Goal: Information Seeking & Learning: Learn about a topic

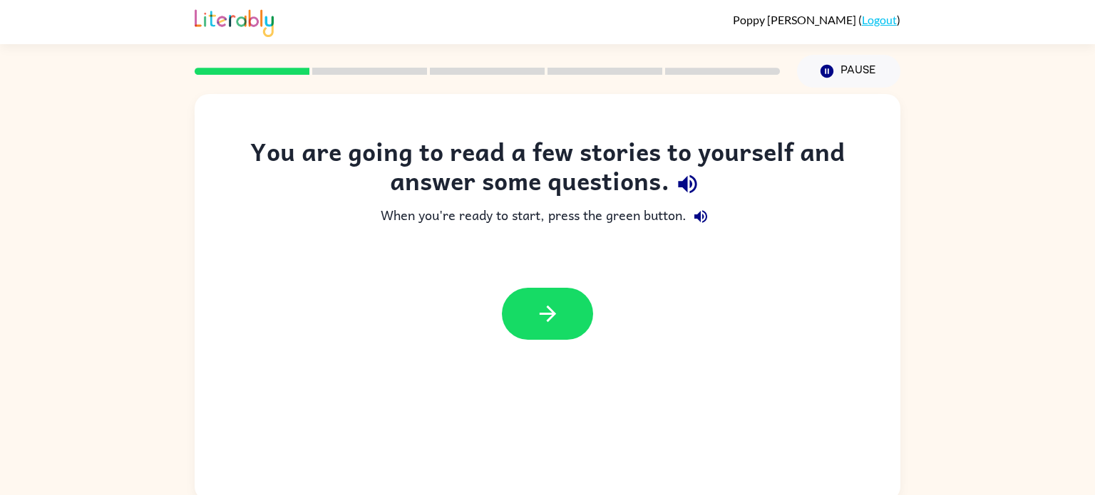
click at [686, 181] on icon "button" at bounding box center [687, 184] width 19 height 19
click at [688, 185] on icon "button" at bounding box center [687, 184] width 25 height 25
click at [525, 311] on button "button" at bounding box center [547, 314] width 91 height 52
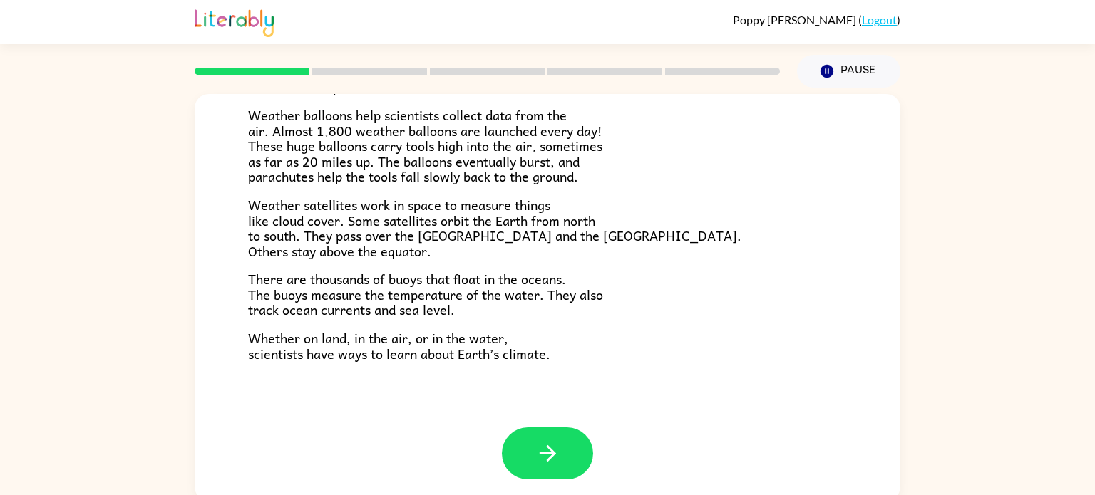
scroll to position [6, 0]
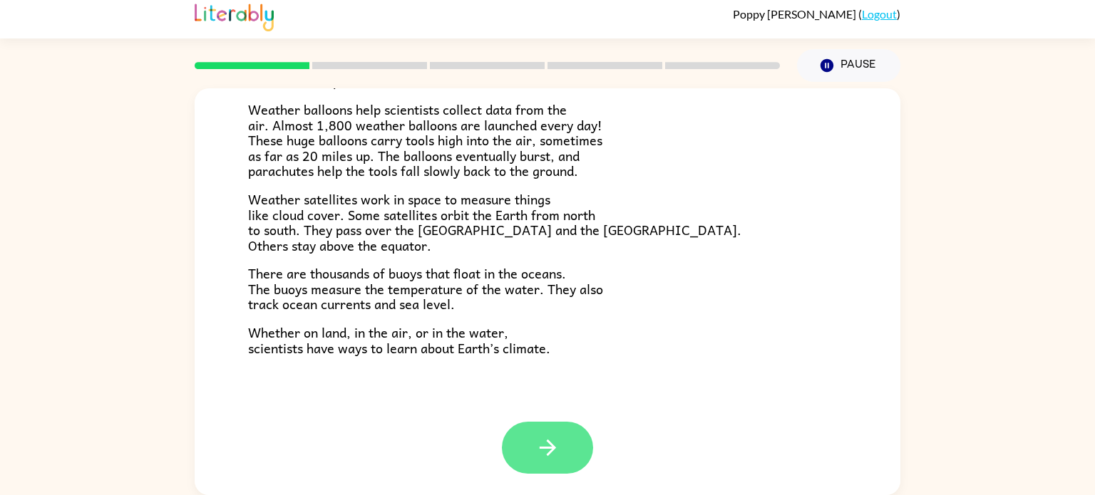
click at [540, 452] on icon "button" at bounding box center [547, 447] width 25 height 25
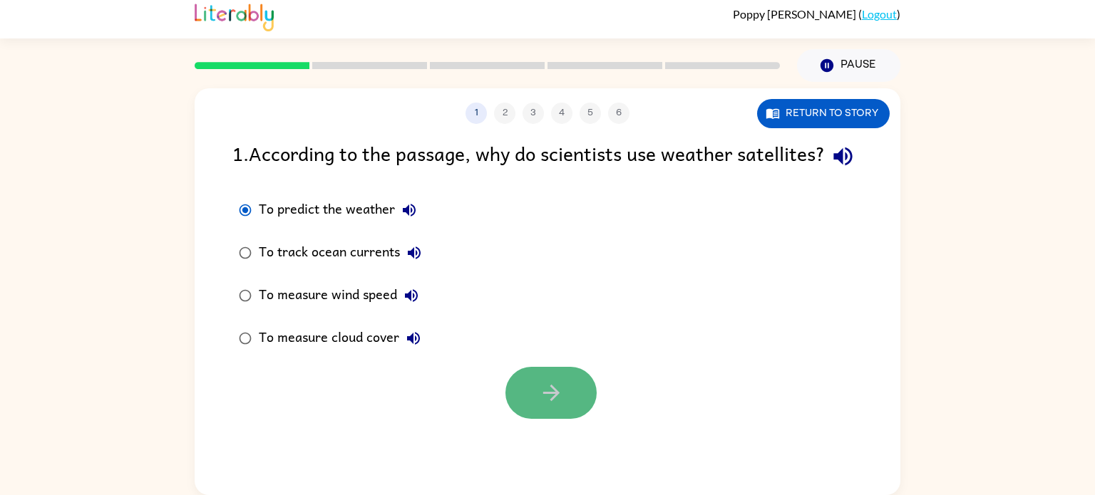
click at [539, 406] on icon "button" at bounding box center [551, 393] width 25 height 25
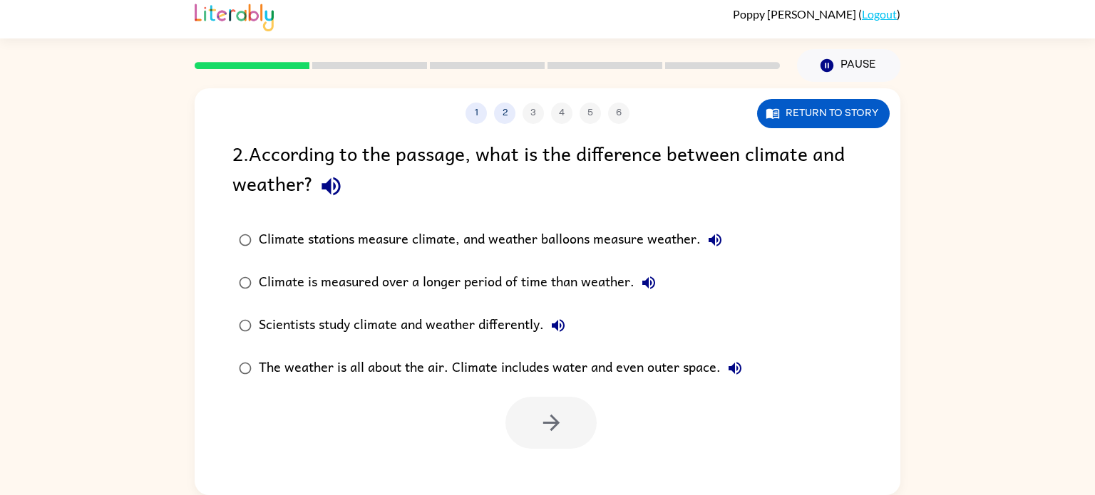
click at [716, 240] on icon "button" at bounding box center [714, 240] width 17 height 17
click at [566, 420] on button "button" at bounding box center [550, 423] width 91 height 52
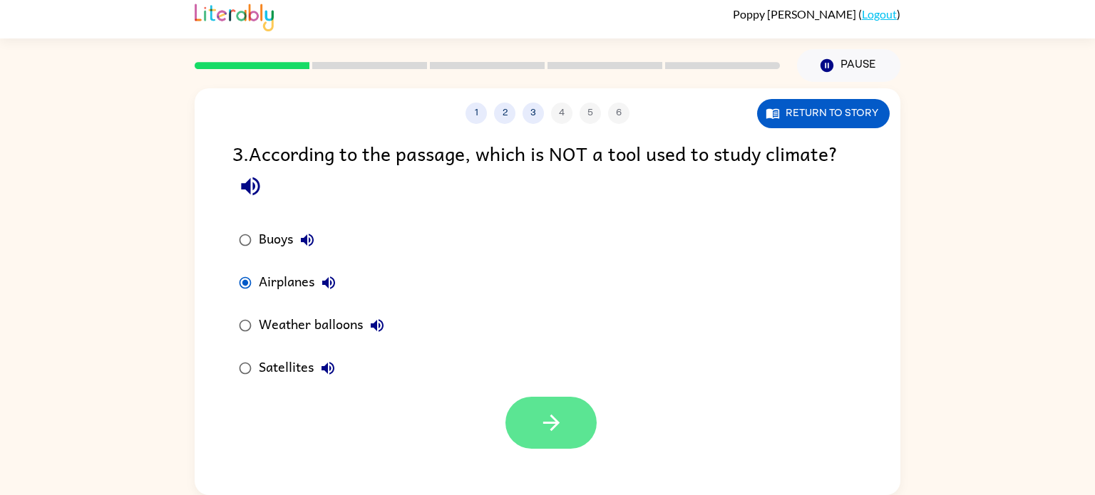
click at [562, 418] on icon "button" at bounding box center [551, 423] width 25 height 25
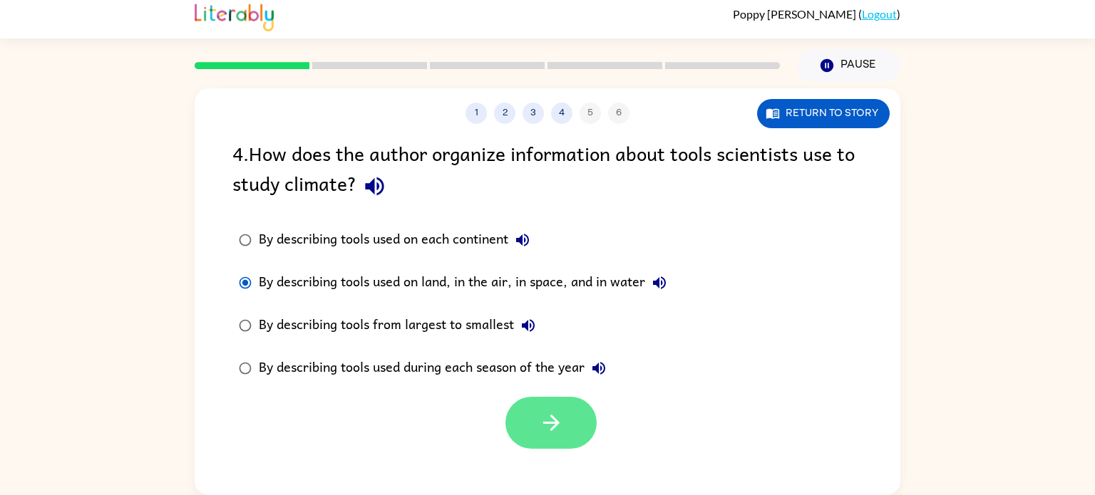
click at [540, 419] on icon "button" at bounding box center [551, 423] width 25 height 25
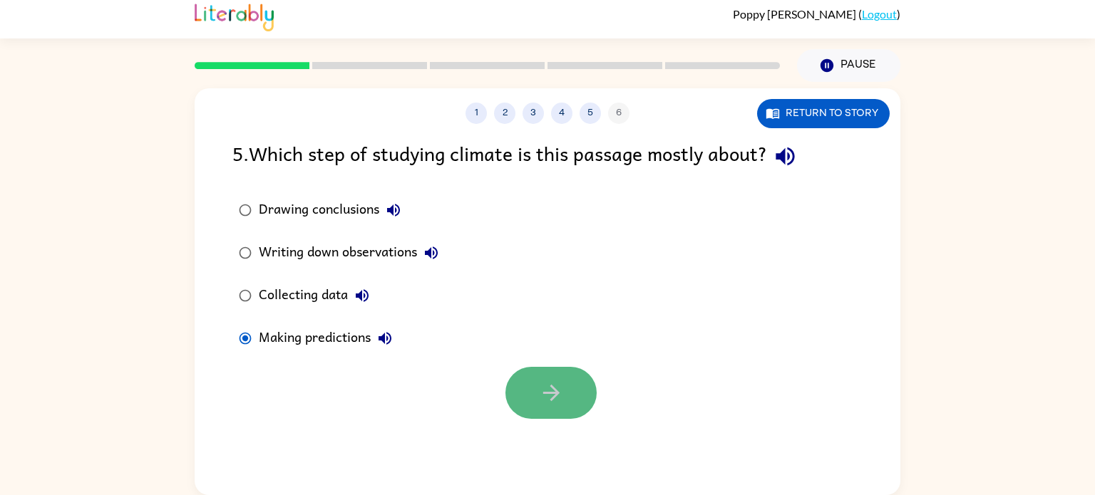
click at [514, 395] on button "button" at bounding box center [550, 393] width 91 height 52
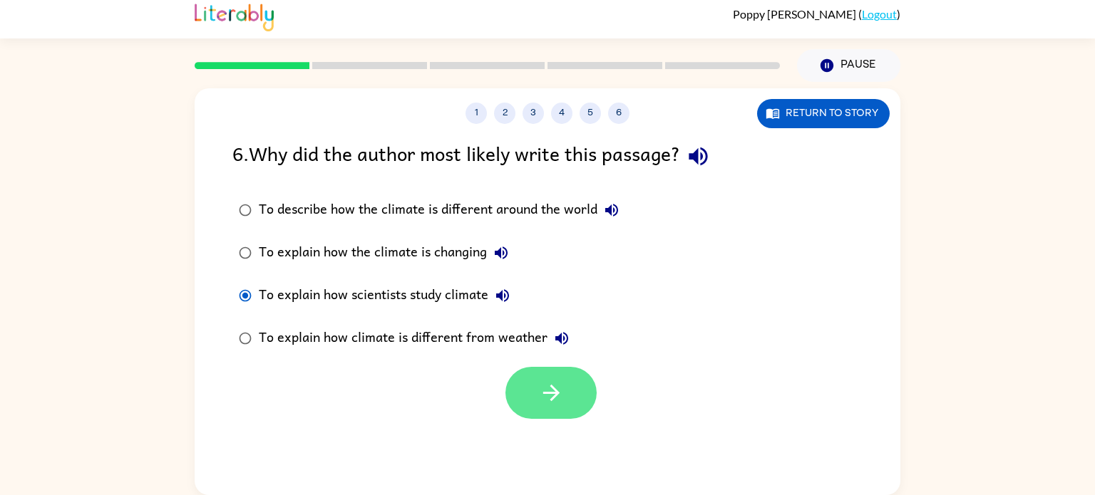
click at [540, 381] on icon "button" at bounding box center [551, 393] width 25 height 25
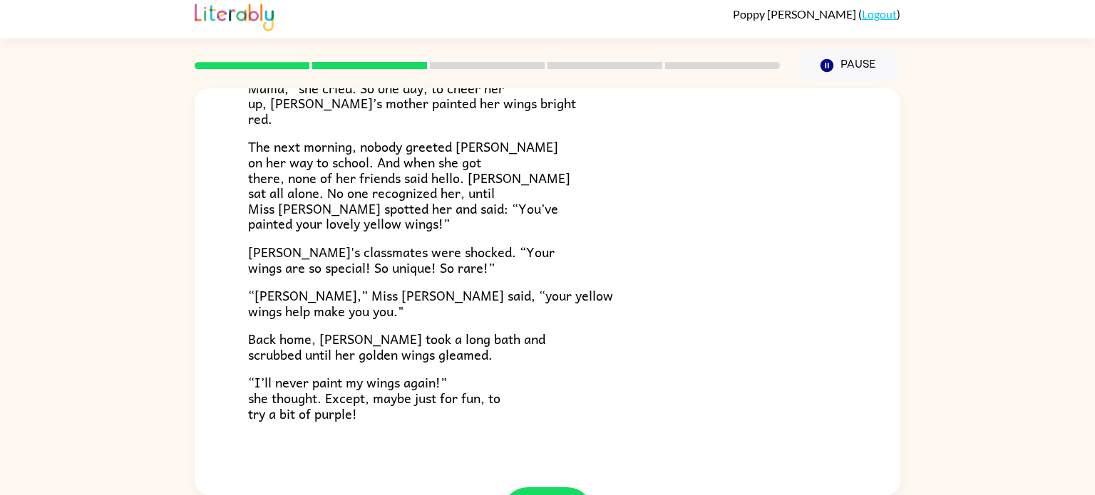
scroll to position [361, 0]
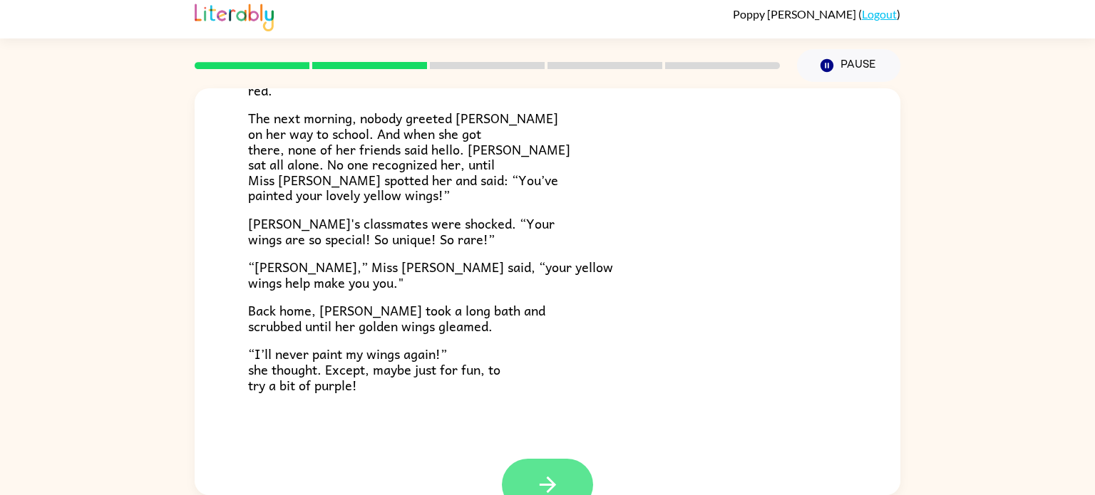
click at [559, 478] on icon "button" at bounding box center [547, 485] width 25 height 25
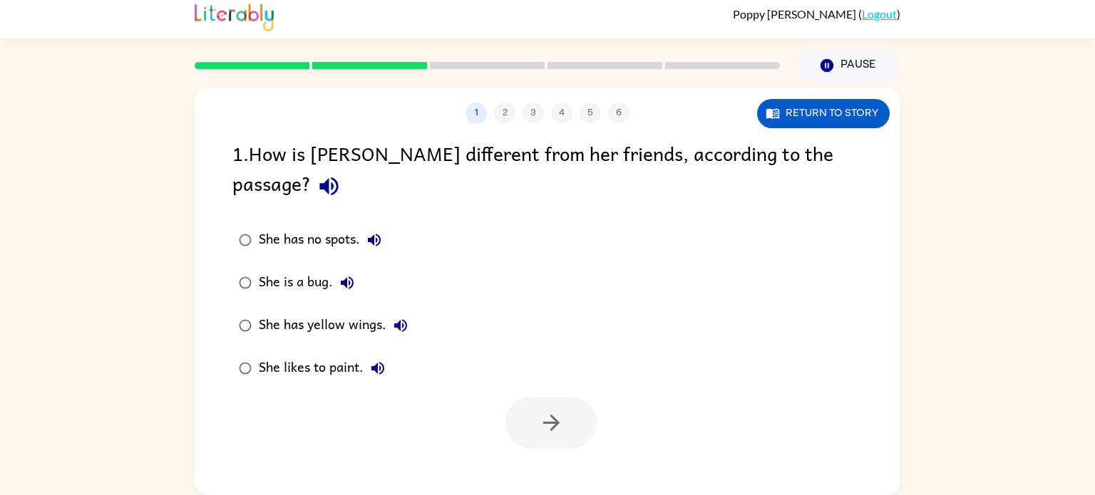
scroll to position [0, 0]
click at [576, 400] on button "button" at bounding box center [550, 423] width 91 height 52
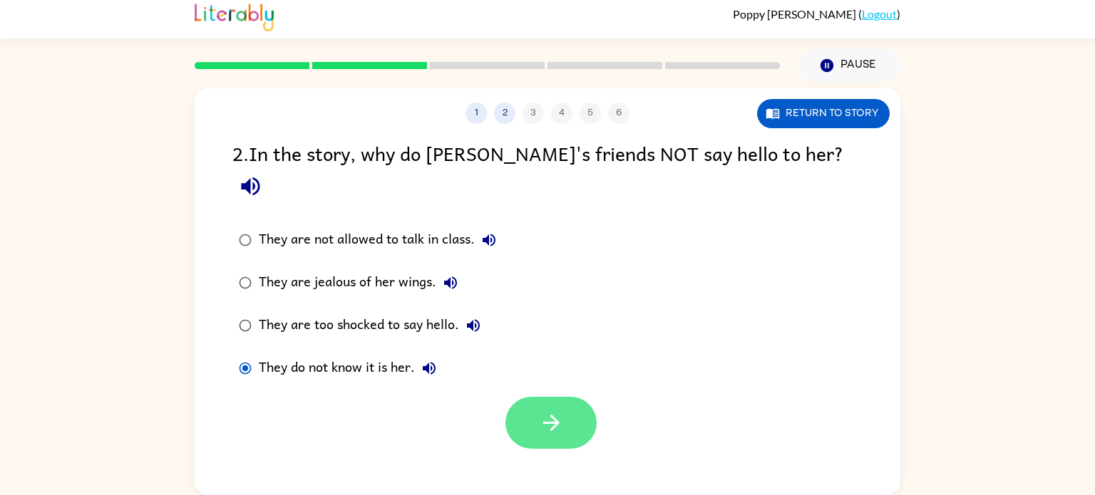
click at [527, 397] on button "button" at bounding box center [550, 423] width 91 height 52
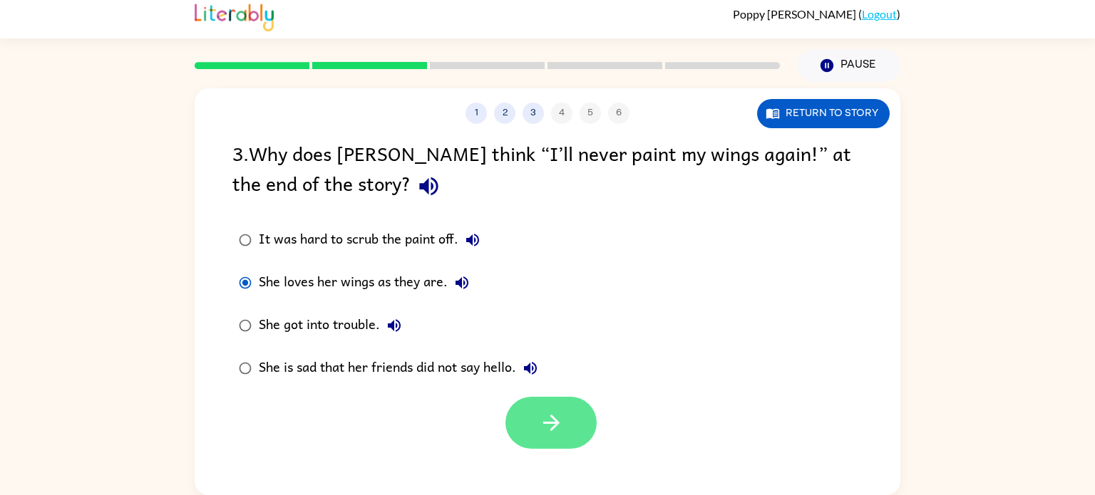
click at [589, 431] on button "button" at bounding box center [550, 423] width 91 height 52
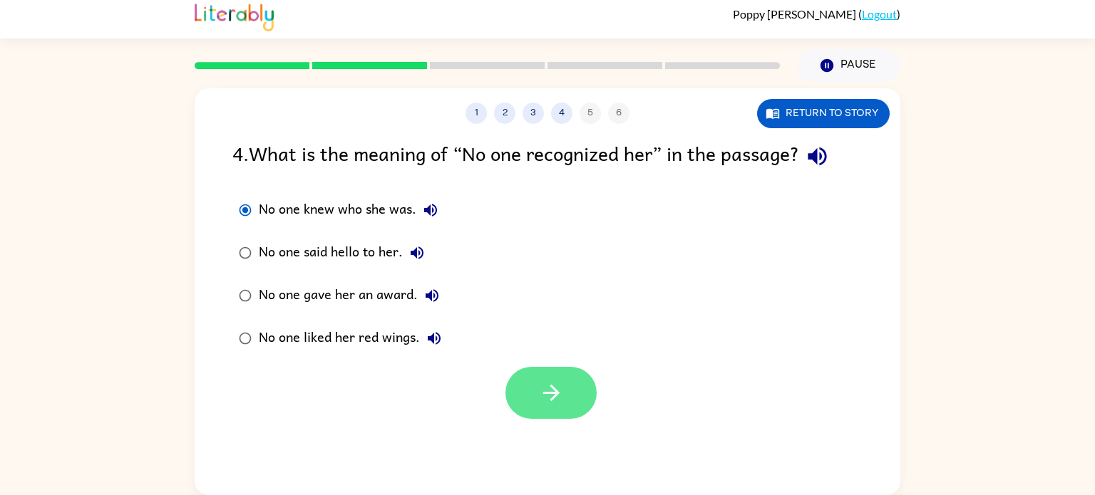
click at [562, 401] on icon "button" at bounding box center [551, 393] width 25 height 25
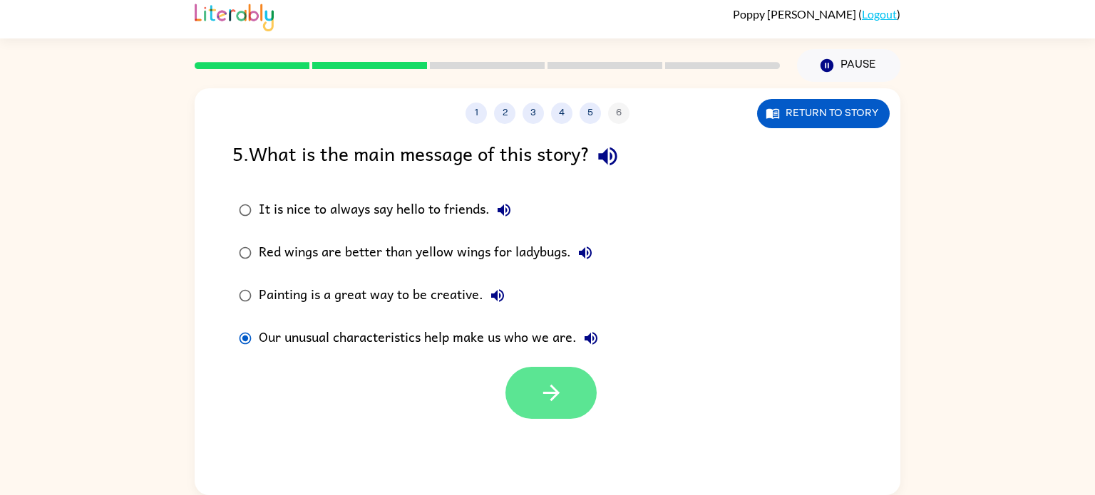
click at [569, 383] on button "button" at bounding box center [550, 393] width 91 height 52
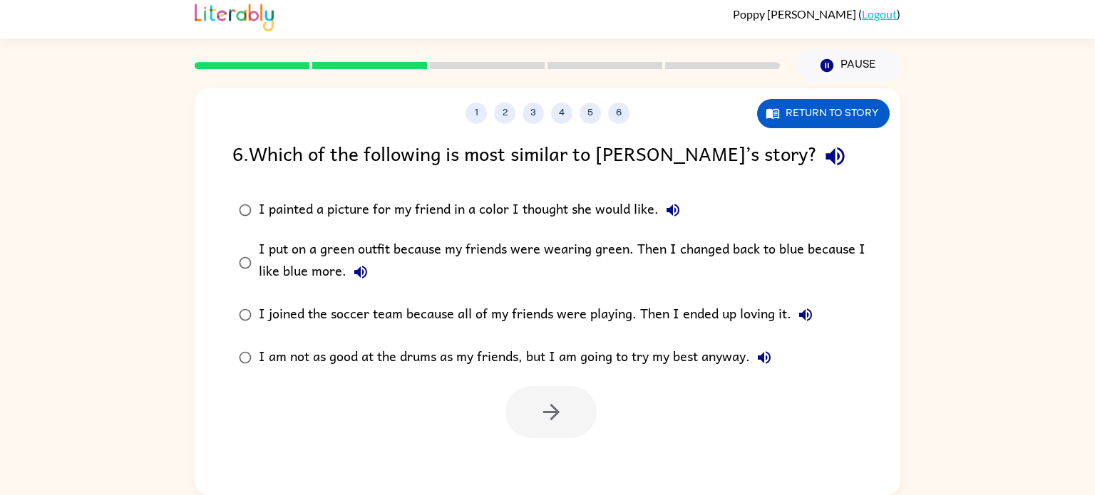
click at [273, 286] on div "I put on a green outfit because my friends were wearing green. Then I changed b…" at bounding box center [570, 263] width 623 height 48
click at [561, 403] on icon "button" at bounding box center [551, 412] width 25 height 25
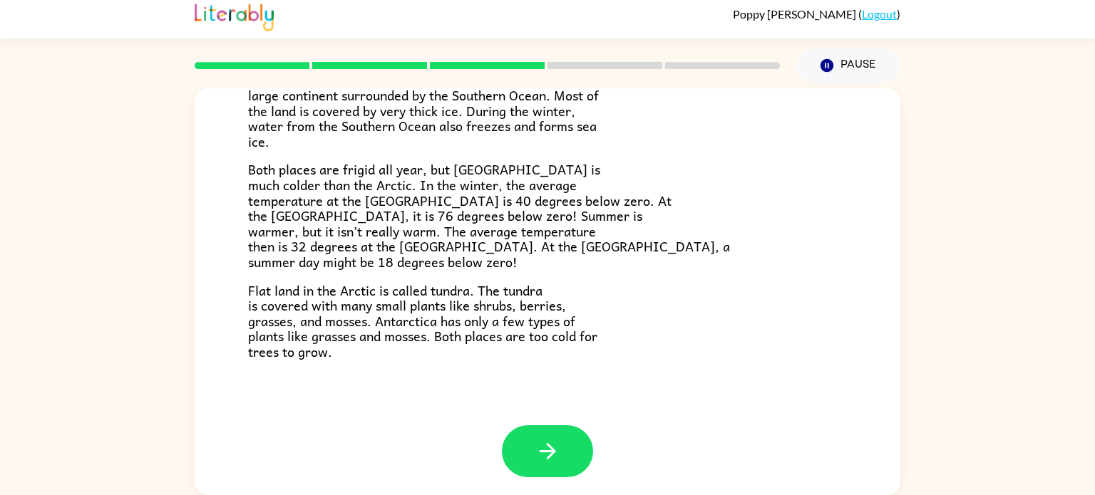
scroll to position [301, 0]
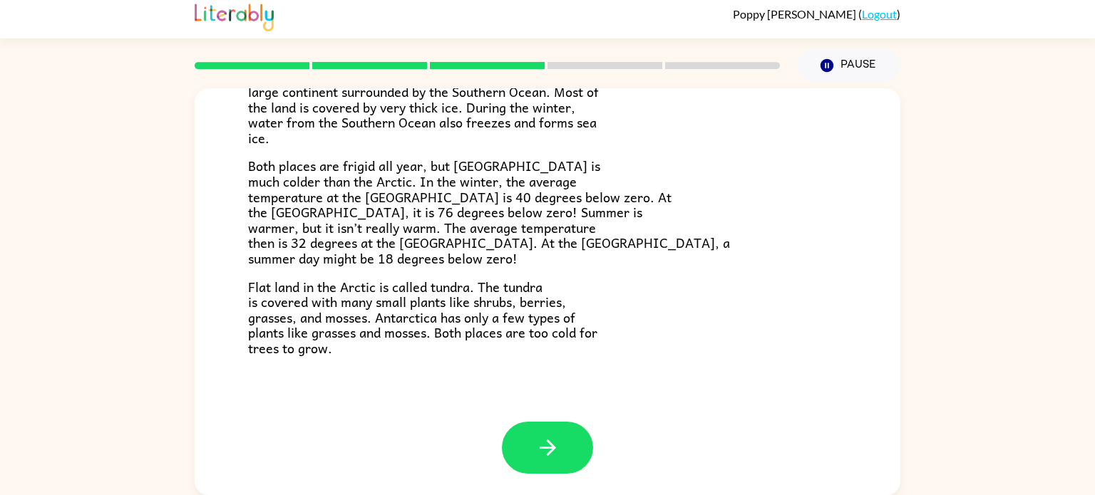
click at [450, 123] on span "At the bottom of the world is Antarctica. It is a large continent surrounded by…" at bounding box center [423, 107] width 351 height 82
click at [575, 438] on button "button" at bounding box center [547, 448] width 91 height 52
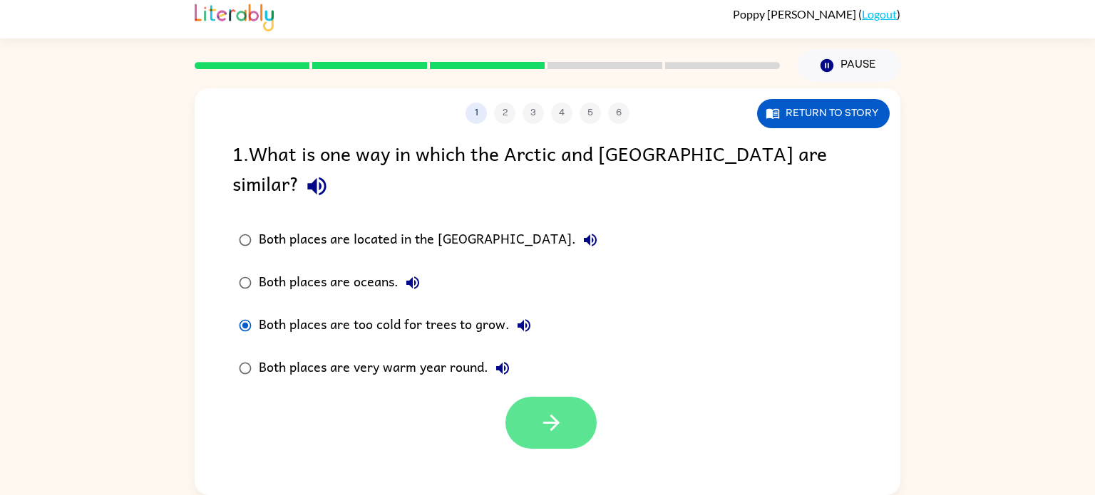
click at [539, 411] on icon "button" at bounding box center [551, 423] width 25 height 25
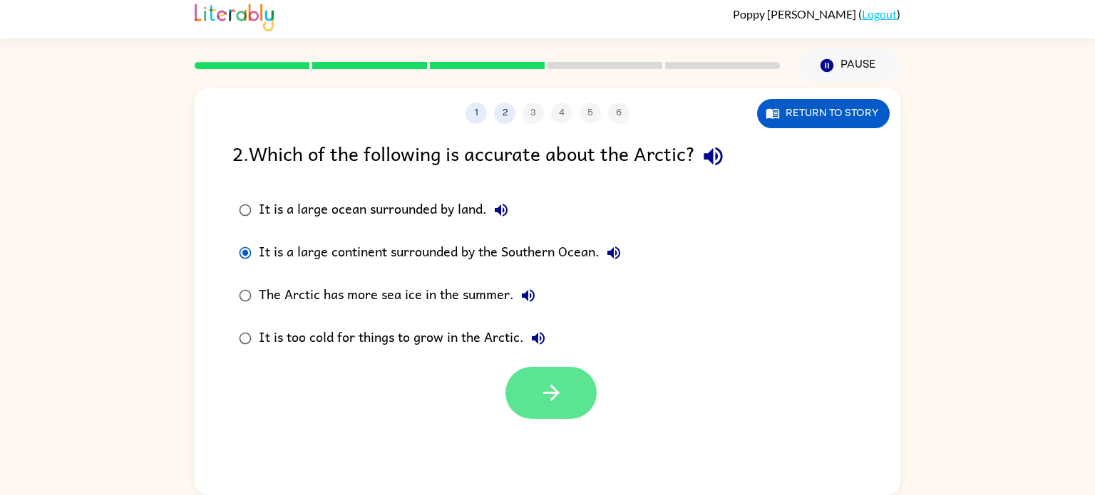
click at [582, 411] on button "button" at bounding box center [550, 393] width 91 height 52
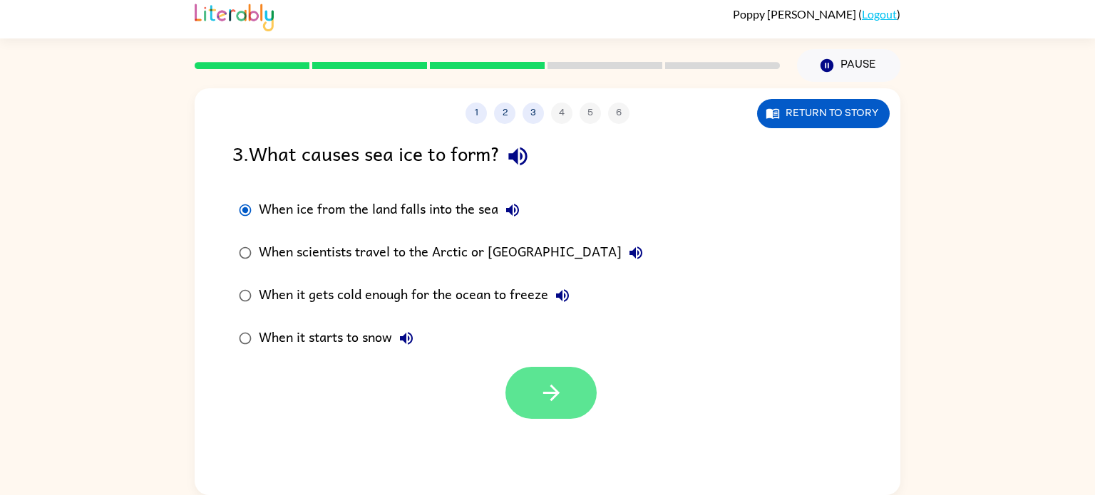
click at [532, 391] on button "button" at bounding box center [550, 393] width 91 height 52
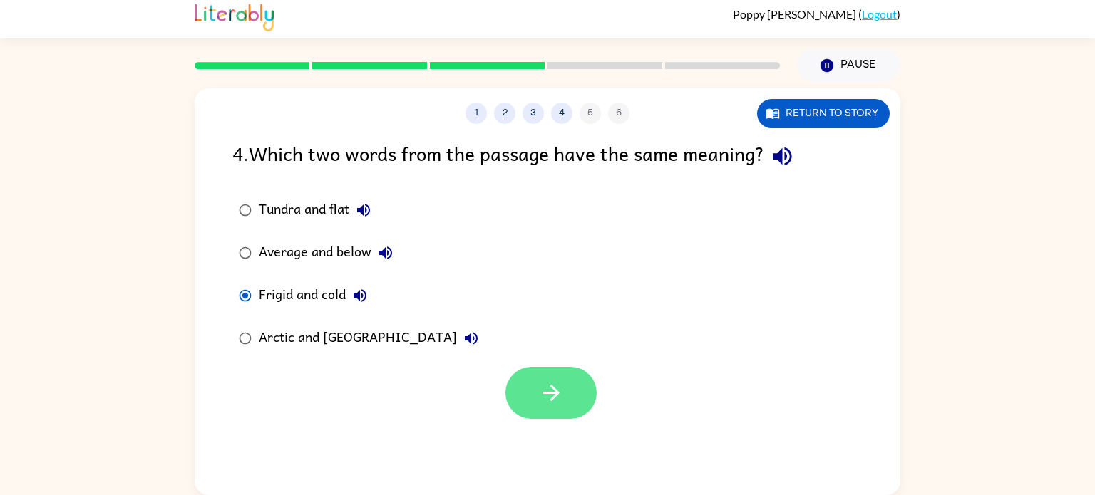
click at [519, 393] on button "button" at bounding box center [550, 393] width 91 height 52
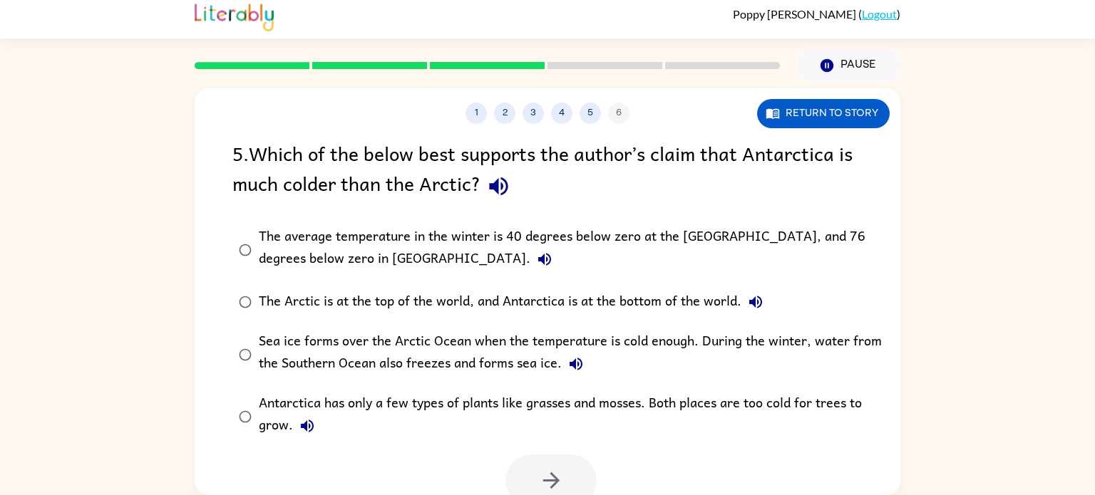
click at [572, 362] on icon "button" at bounding box center [575, 364] width 13 height 13
click at [533, 467] on button "button" at bounding box center [550, 481] width 91 height 52
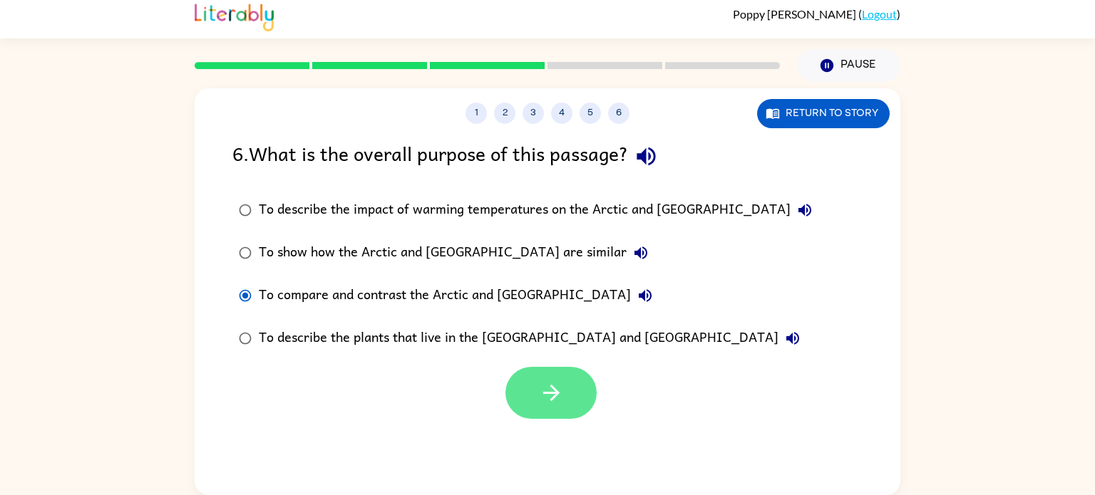
click at [529, 396] on button "button" at bounding box center [550, 393] width 91 height 52
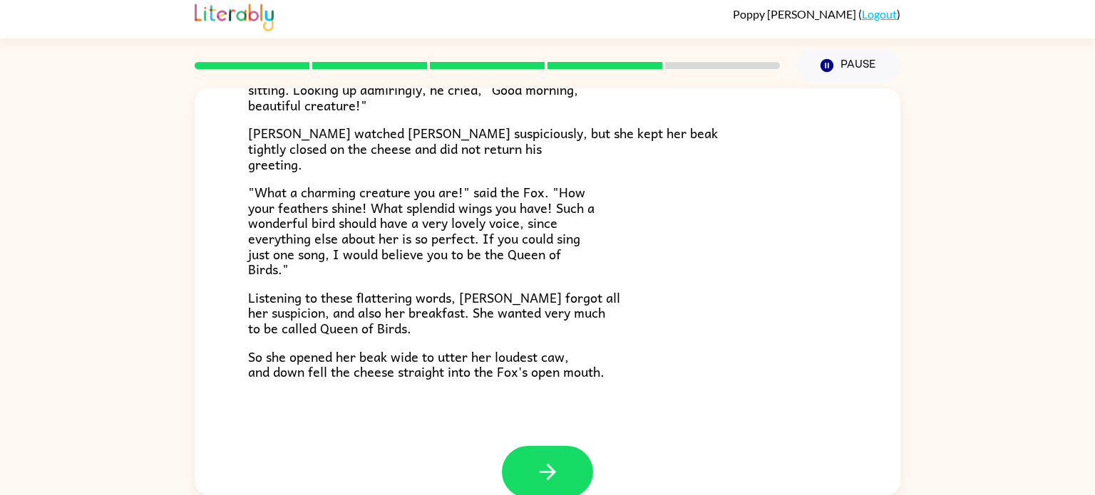
scroll to position [280, 0]
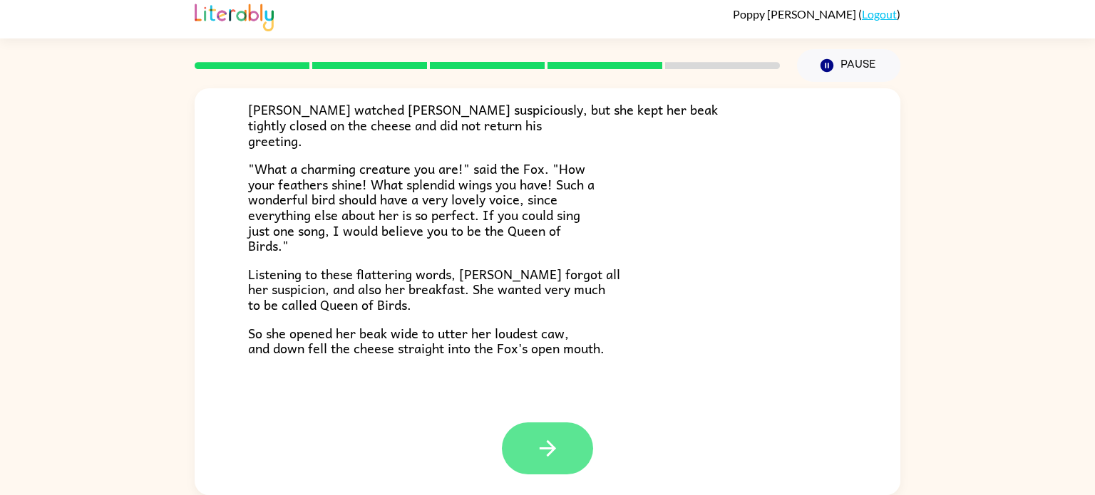
click at [544, 439] on icon "button" at bounding box center [547, 448] width 25 height 25
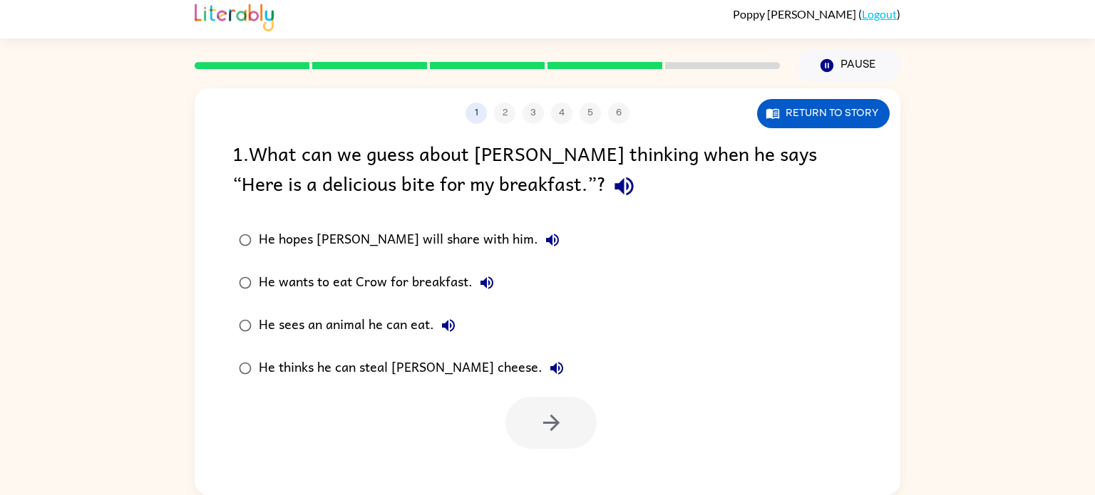
scroll to position [0, 0]
click at [530, 423] on button "button" at bounding box center [550, 423] width 91 height 52
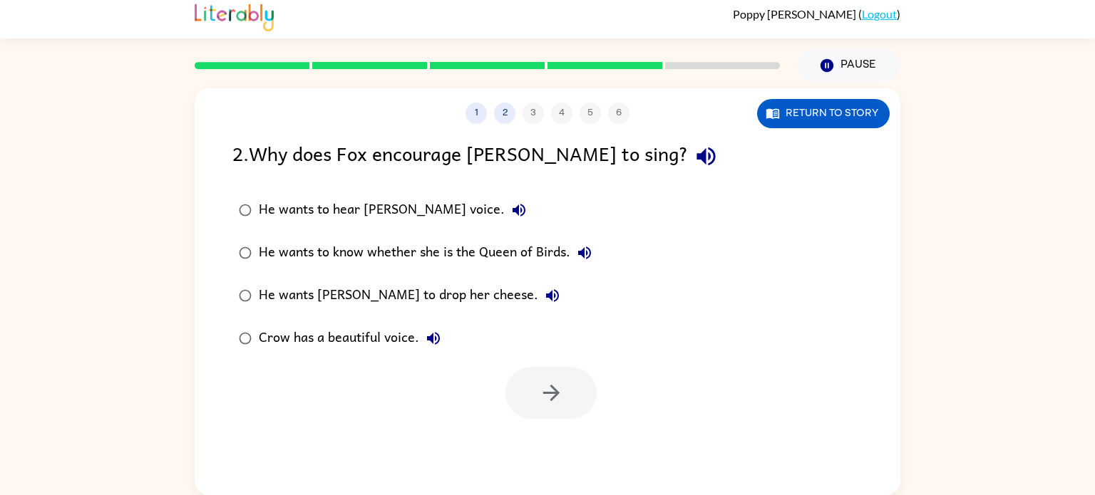
click at [257, 277] on label "He wants [PERSON_NAME] to drop her cheese." at bounding box center [415, 295] width 381 height 43
click at [530, 386] on button "button" at bounding box center [550, 393] width 91 height 52
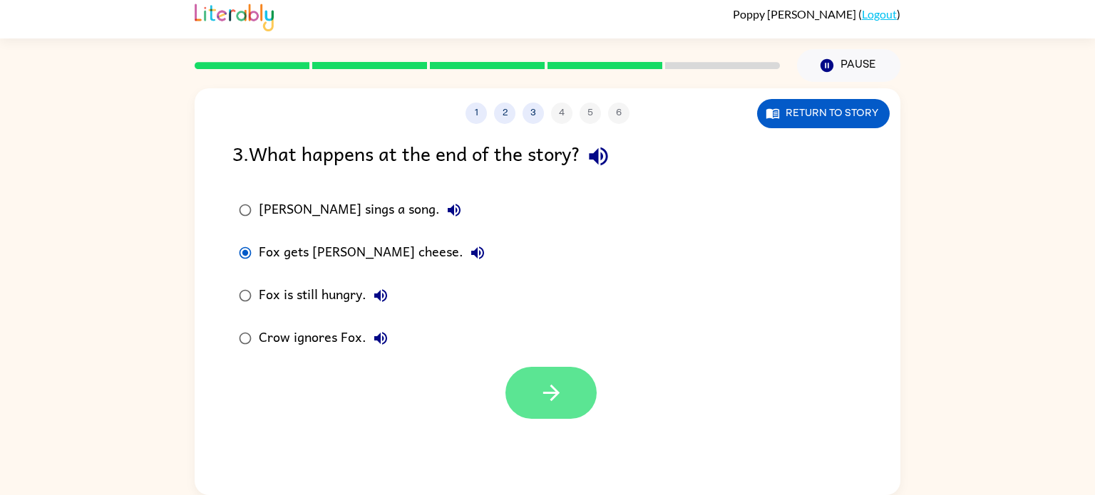
click at [569, 388] on button "button" at bounding box center [550, 393] width 91 height 52
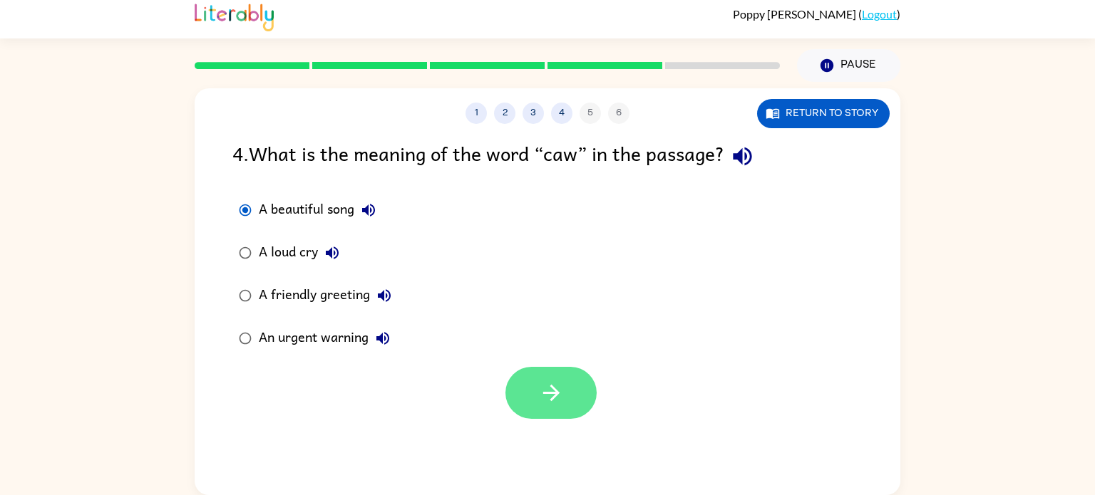
click at [525, 400] on button "button" at bounding box center [550, 393] width 91 height 52
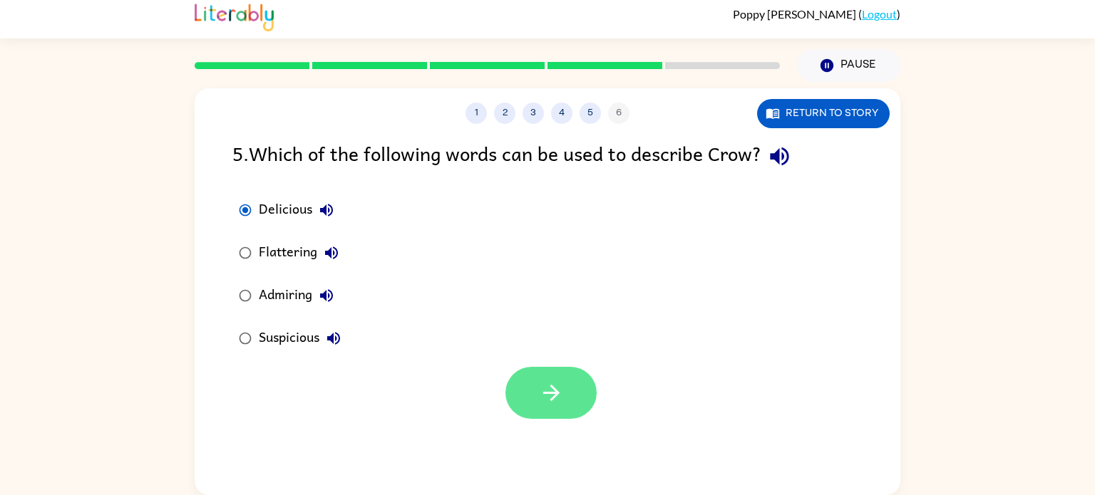
click at [529, 393] on button "button" at bounding box center [550, 393] width 91 height 52
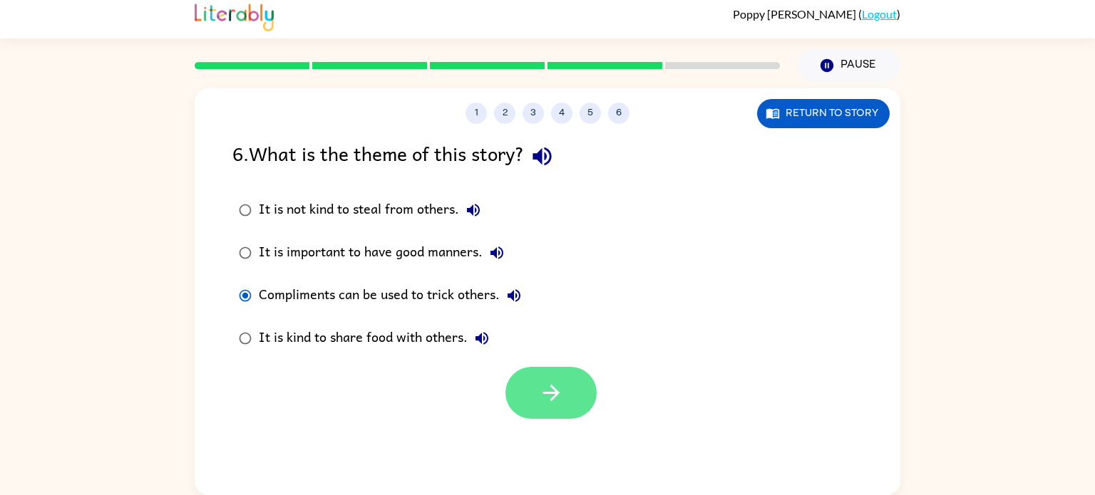
click at [572, 406] on button "button" at bounding box center [550, 393] width 91 height 52
